Goal: Information Seeking & Learning: Learn about a topic

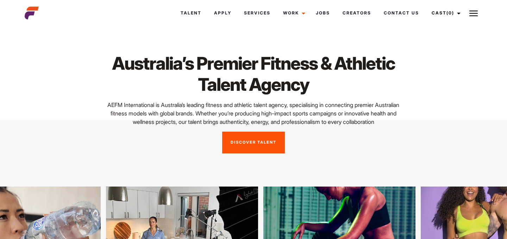
click at [265, 152] on link "Discover Talent" at bounding box center [253, 143] width 63 height 22
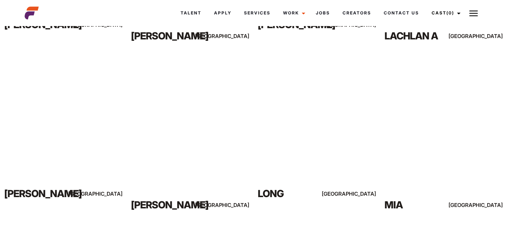
scroll to position [5549, 0]
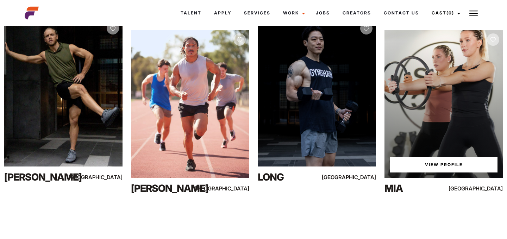
click at [445, 165] on link "View Profile" at bounding box center [444, 165] width 108 height 16
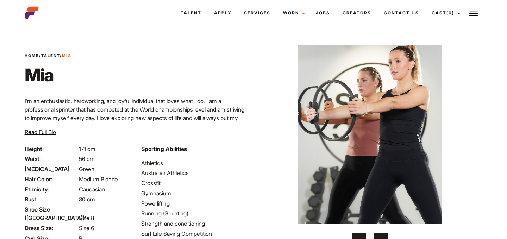
scroll to position [25, 0]
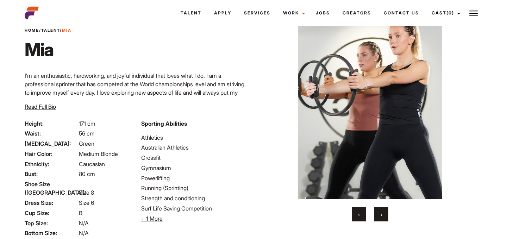
click at [381, 215] on span "›" at bounding box center [382, 214] width 2 height 7
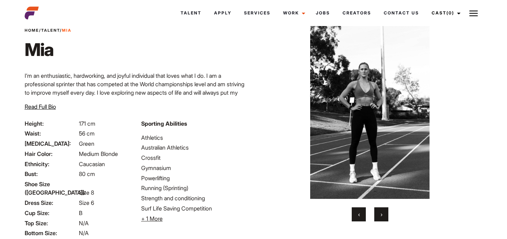
click at [381, 215] on span "›" at bounding box center [382, 214] width 2 height 7
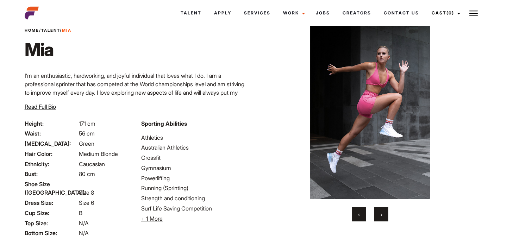
click at [381, 215] on span "›" at bounding box center [382, 214] width 2 height 7
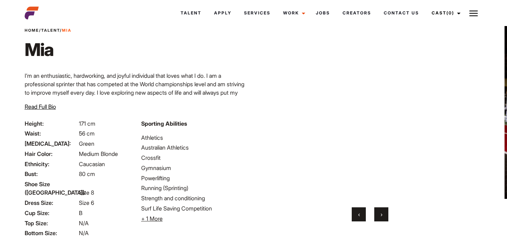
click at [381, 215] on span "›" at bounding box center [382, 214] width 2 height 7
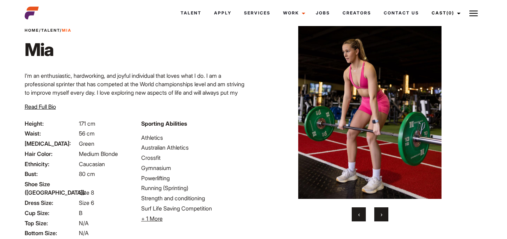
click at [381, 215] on span "›" at bounding box center [382, 214] width 2 height 7
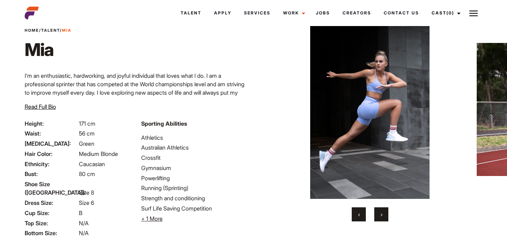
click at [381, 215] on span "›" at bounding box center [382, 214] width 2 height 7
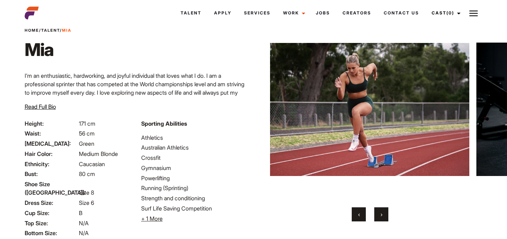
click at [381, 215] on span "›" at bounding box center [382, 214] width 2 height 7
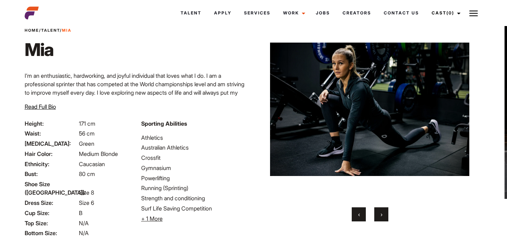
click at [381, 215] on span "›" at bounding box center [382, 214] width 2 height 7
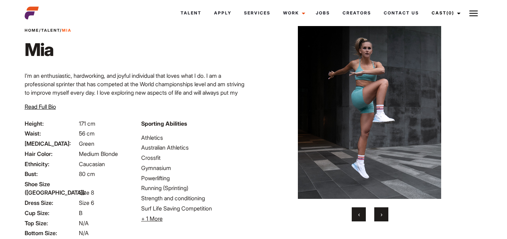
click at [381, 215] on span "›" at bounding box center [382, 214] width 2 height 7
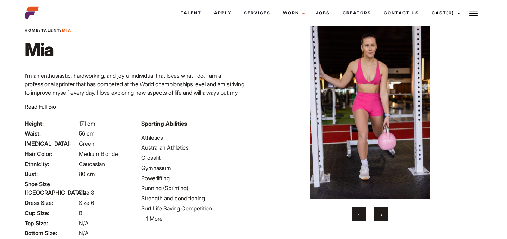
click at [381, 215] on span "›" at bounding box center [382, 214] width 2 height 7
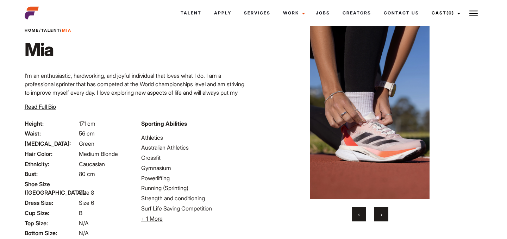
click at [381, 215] on span "›" at bounding box center [382, 214] width 2 height 7
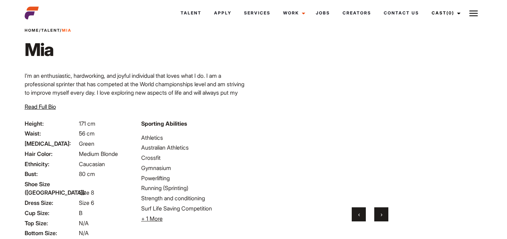
click at [381, 215] on span "›" at bounding box center [382, 214] width 2 height 7
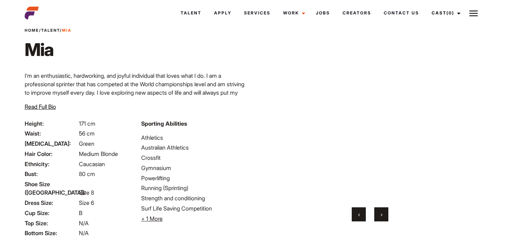
click at [381, 215] on span "›" at bounding box center [382, 214] width 2 height 7
click at [380, 214] on button "›" at bounding box center [381, 215] width 14 height 14
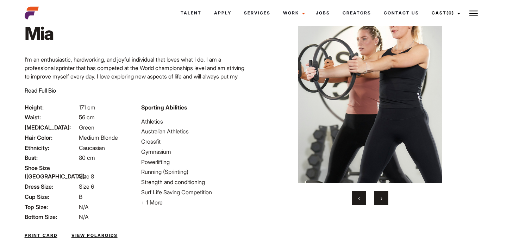
scroll to position [40, 0]
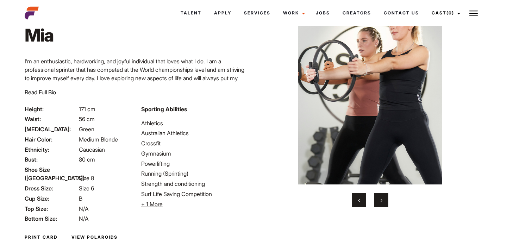
click at [48, 94] on span "Read Full Bio" at bounding box center [40, 92] width 31 height 7
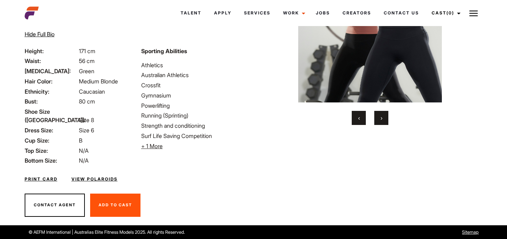
scroll to position [0, 0]
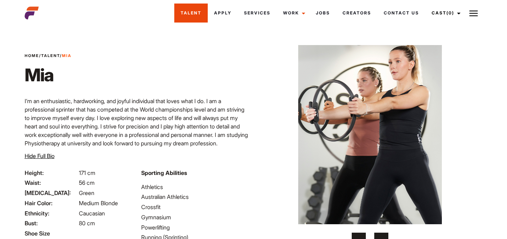
click at [192, 13] on link "Talent" at bounding box center [190, 13] width 33 height 19
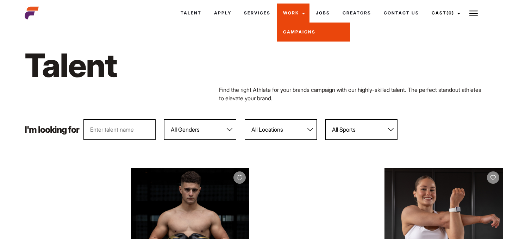
click at [295, 31] on link "Campaigns" at bounding box center [313, 32] width 73 height 19
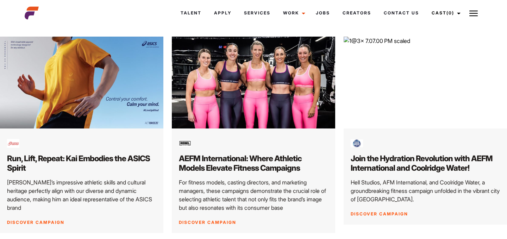
scroll to position [327, 0]
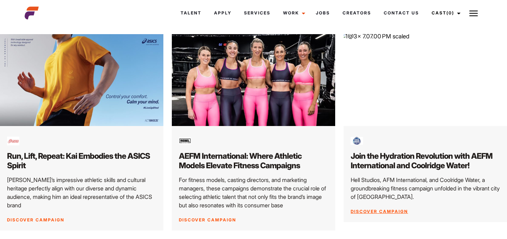
click at [449, 86] on img at bounding box center [426, 80] width 172 height 97
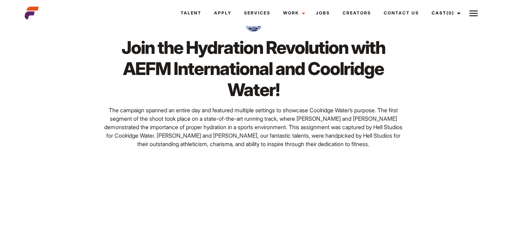
scroll to position [12, 0]
